Goal: Check status

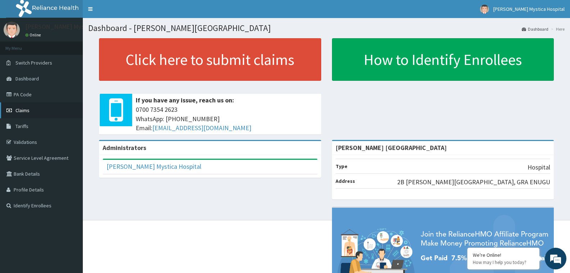
click at [38, 113] on link "Claims" at bounding box center [41, 110] width 83 height 16
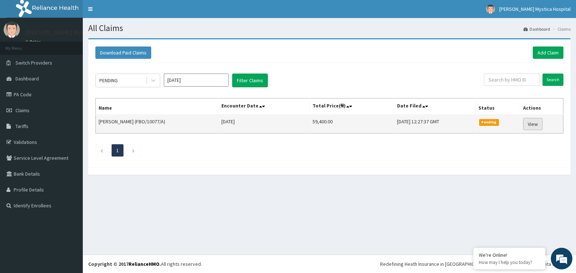
click at [534, 124] on link "View" at bounding box center [533, 124] width 19 height 12
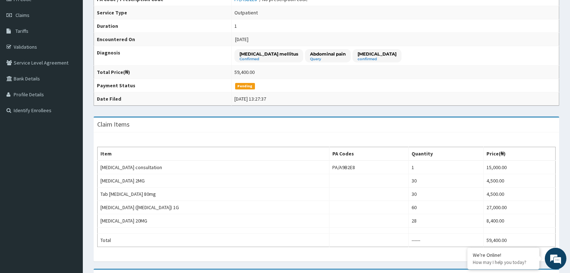
scroll to position [108, 0]
